Goal: Transaction & Acquisition: Purchase product/service

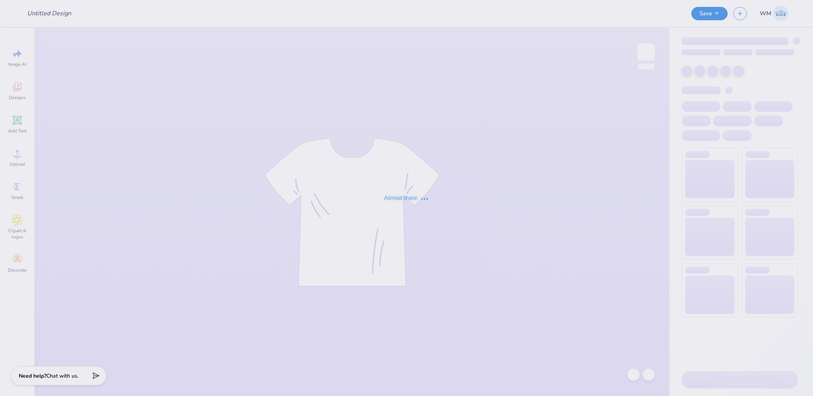
type input "[PERSON_NAME] : [GEOGRAPHIC_DATA] at [GEOGRAPHIC_DATA]"
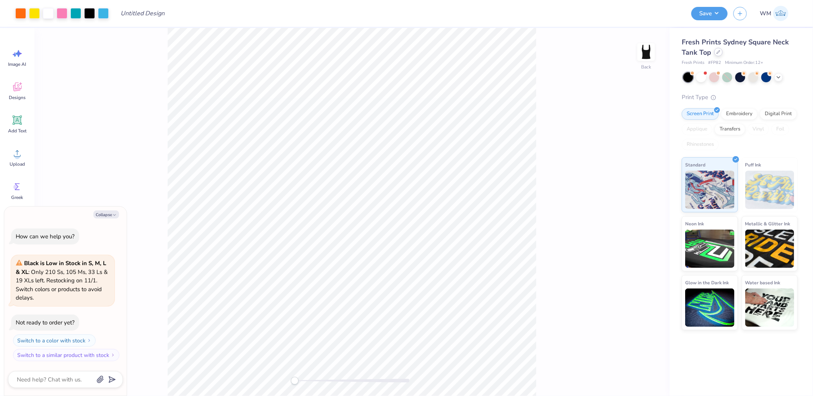
click at [718, 53] on icon at bounding box center [719, 52] width 4 height 4
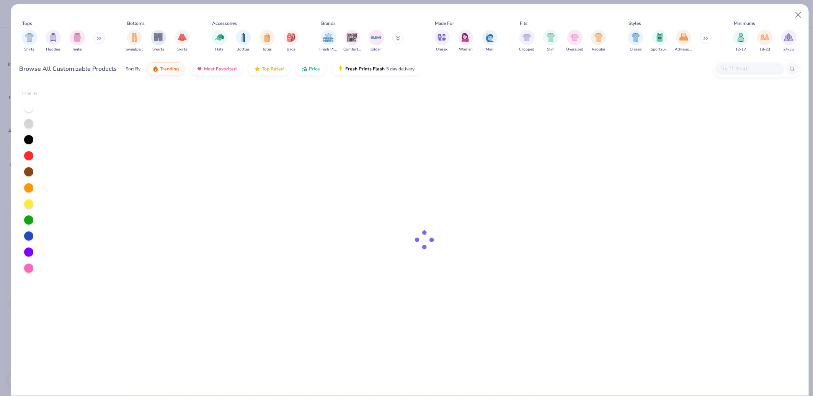
type textarea "x"
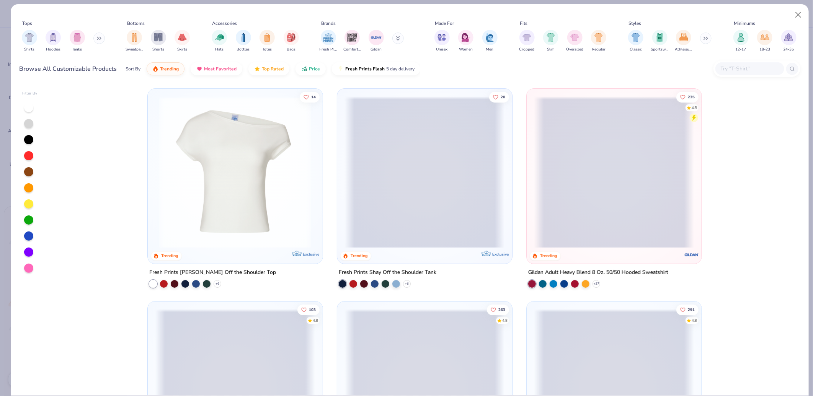
click at [752, 71] on input "text" at bounding box center [749, 68] width 59 height 9
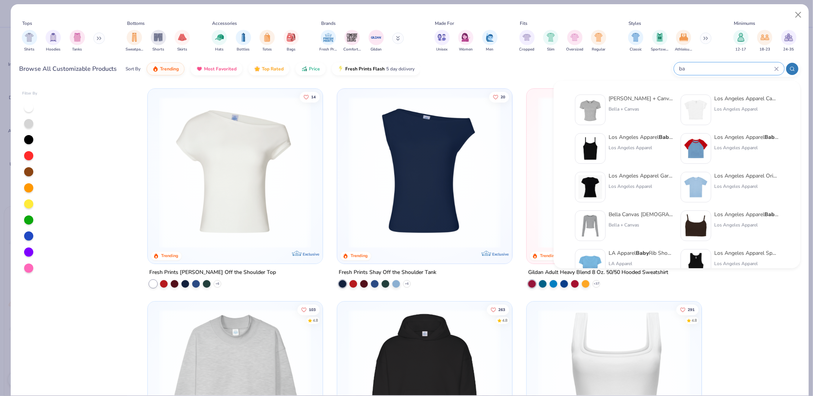
type input "b"
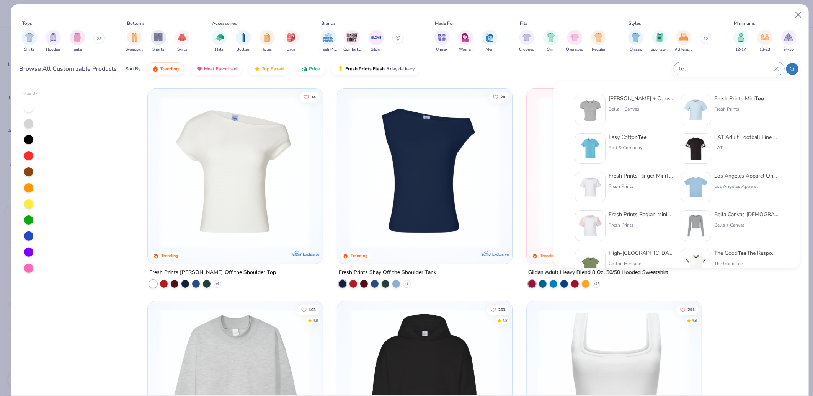
type input "tee"
click at [587, 188] on img at bounding box center [591, 187] width 24 height 24
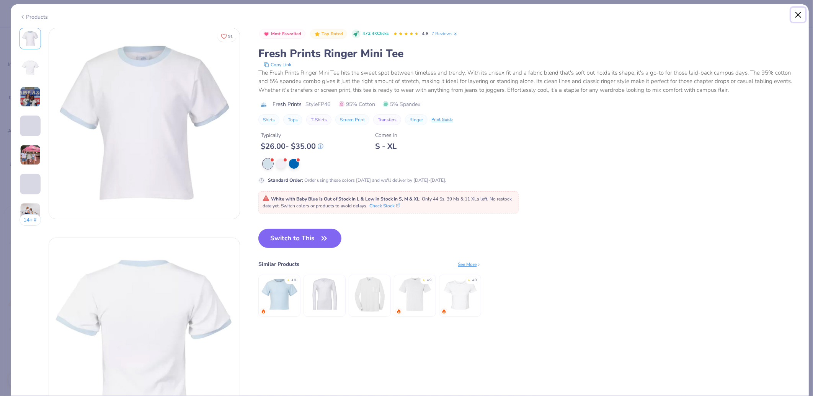
click at [797, 15] on button "Close" at bounding box center [798, 15] width 15 height 15
type textarea "x"
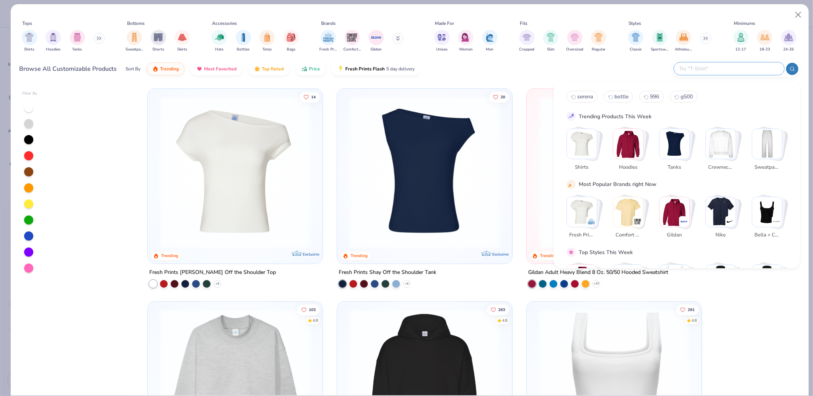
click at [743, 70] on input "text" at bounding box center [729, 68] width 100 height 9
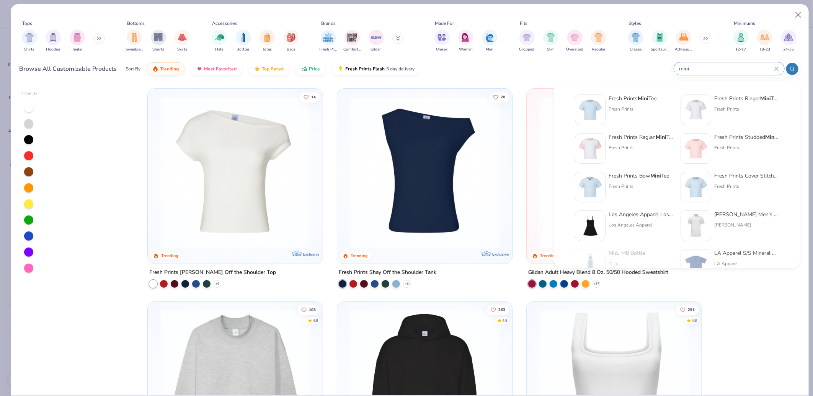
type input "mini"
click at [591, 106] on img at bounding box center [591, 110] width 24 height 24
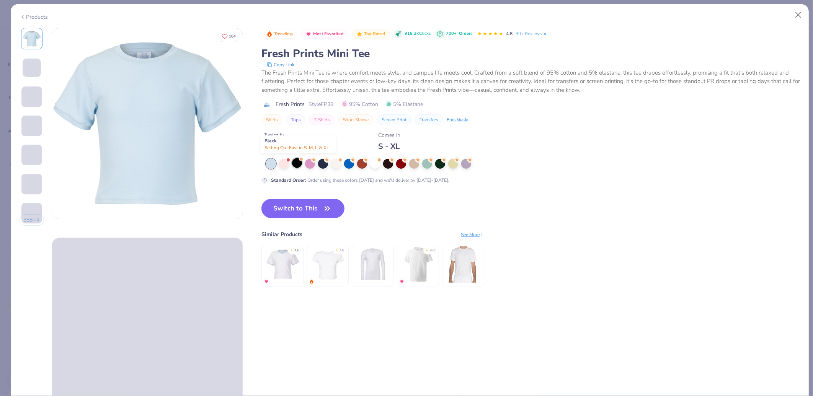
click at [297, 163] on div at bounding box center [297, 163] width 10 height 10
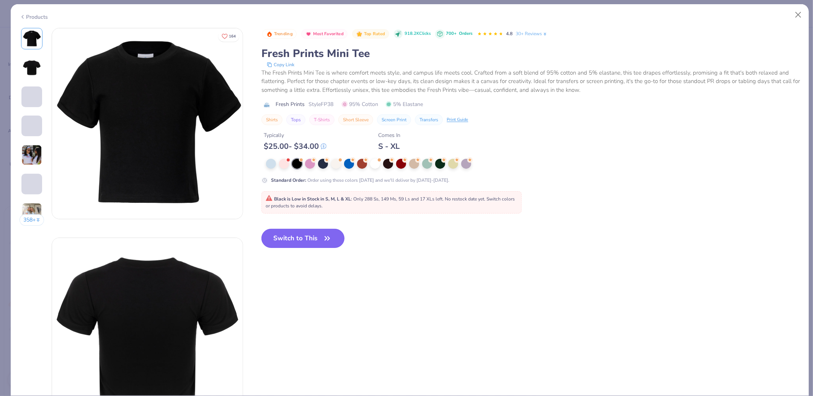
click at [316, 240] on button "Switch to This" at bounding box center [302, 238] width 83 height 19
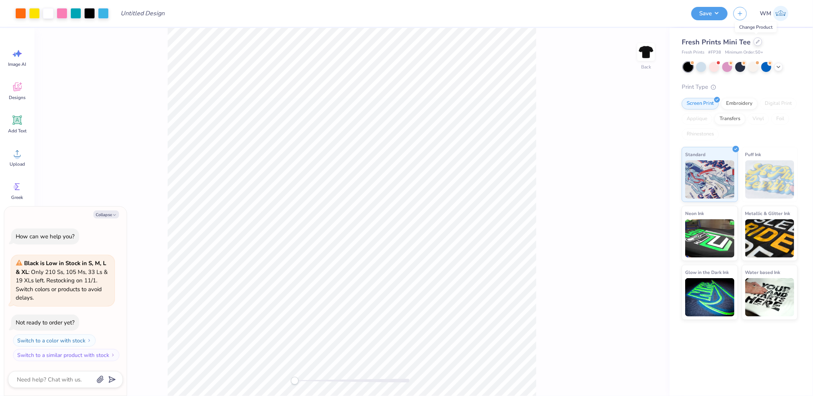
click at [756, 41] on icon at bounding box center [758, 42] width 4 height 4
type textarea "x"
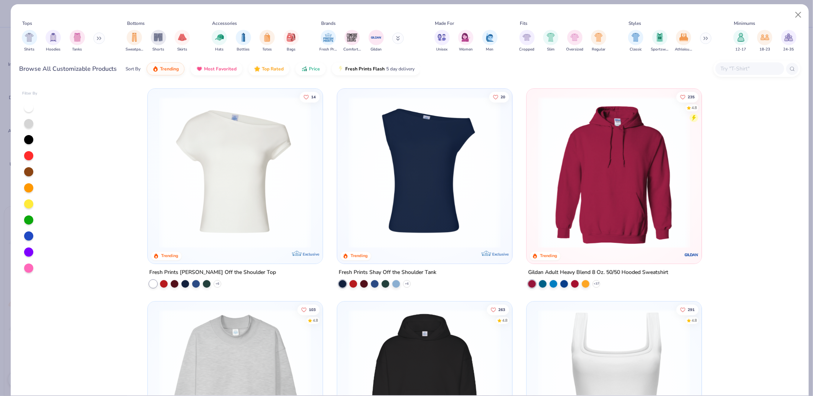
click at [745, 67] on input "text" at bounding box center [749, 68] width 59 height 9
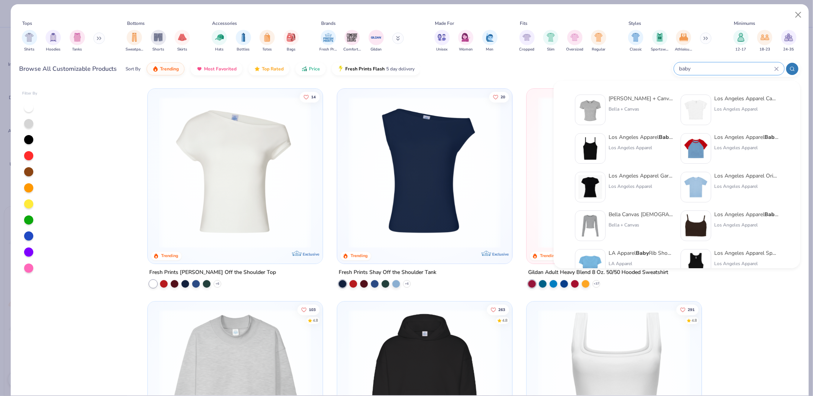
type input "baby"
click at [592, 106] on img at bounding box center [591, 110] width 24 height 24
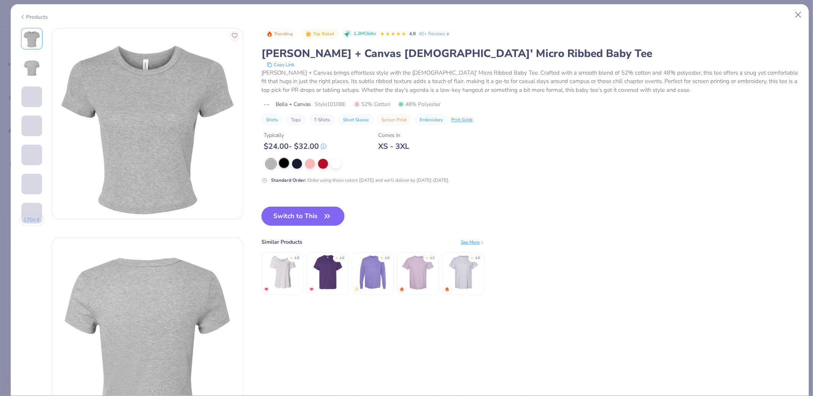
click at [288, 163] on div at bounding box center [284, 163] width 10 height 10
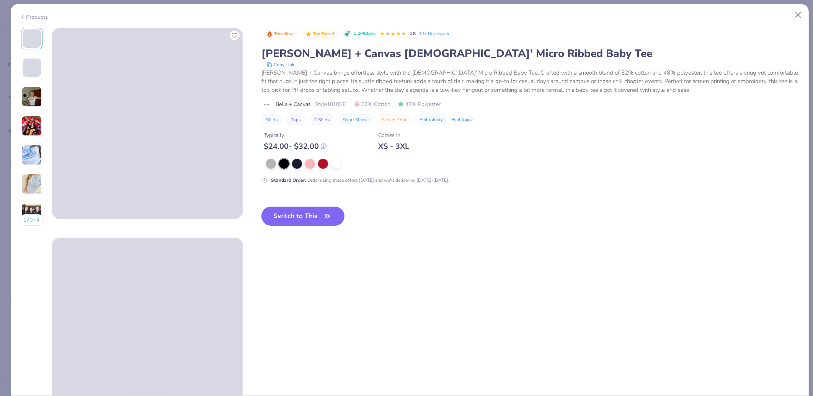
click at [292, 212] on button "Switch to This" at bounding box center [302, 216] width 83 height 19
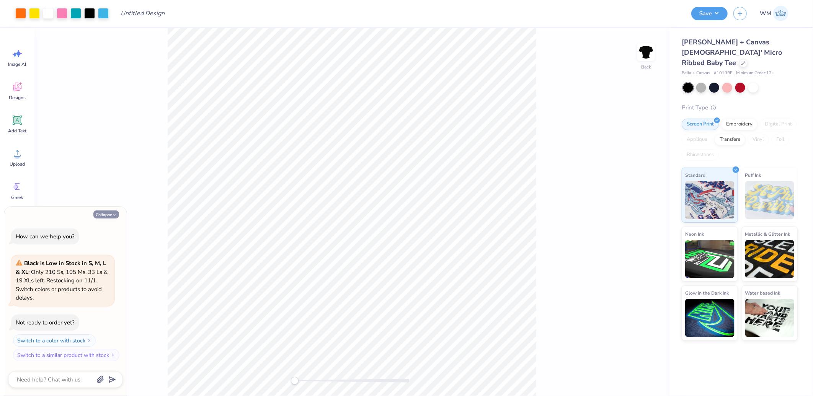
click at [109, 215] on button "Collapse" at bounding box center [106, 215] width 26 height 8
type textarea "x"
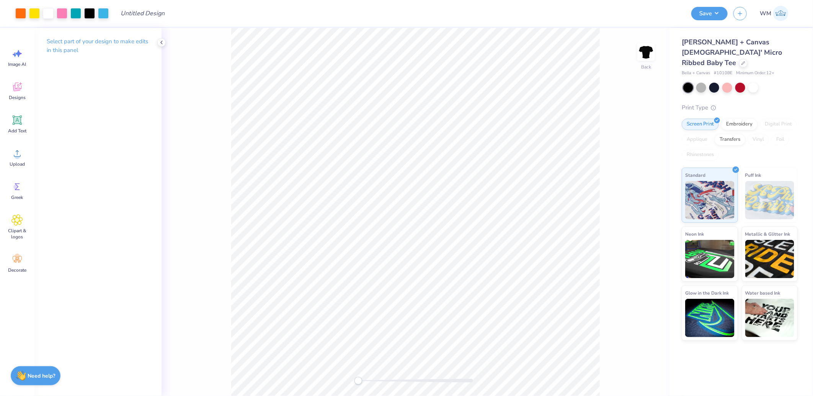
click at [668, 18] on div "Design Title" at bounding box center [399, 13] width 571 height 27
drag, startPoint x: 717, startPoint y: 63, endPoint x: 732, endPoint y: 62, distance: 14.6
click at [732, 70] on span "# 1010BE" at bounding box center [723, 73] width 18 height 7
copy span "1010BE"
